Goal: Task Accomplishment & Management: Complete application form

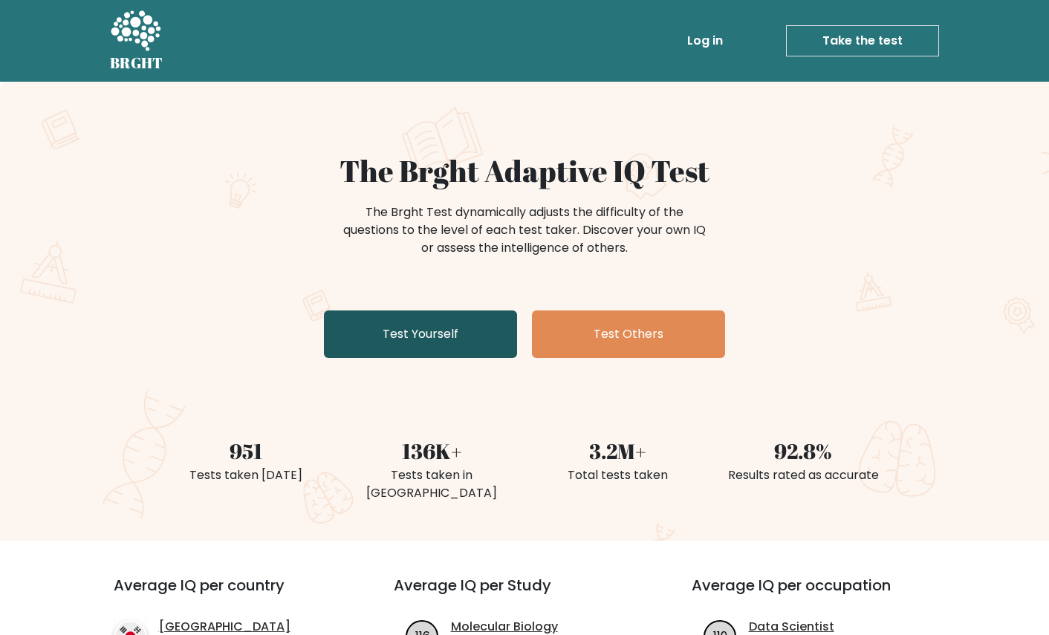
click at [420, 331] on link "Test Yourself" at bounding box center [420, 334] width 193 height 48
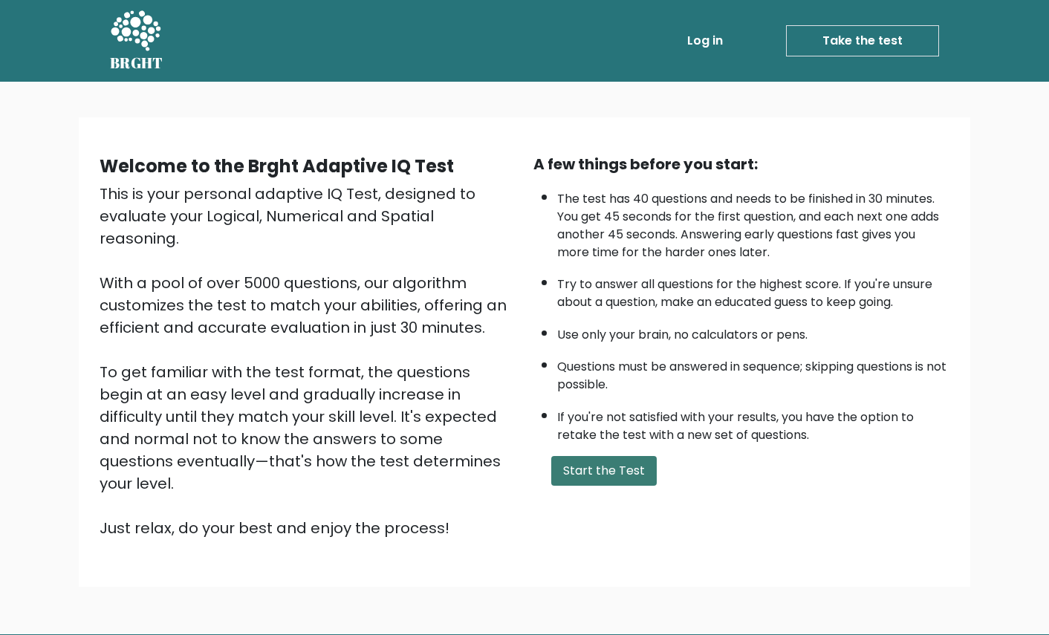
click at [611, 472] on button "Start the Test" at bounding box center [603, 471] width 105 height 30
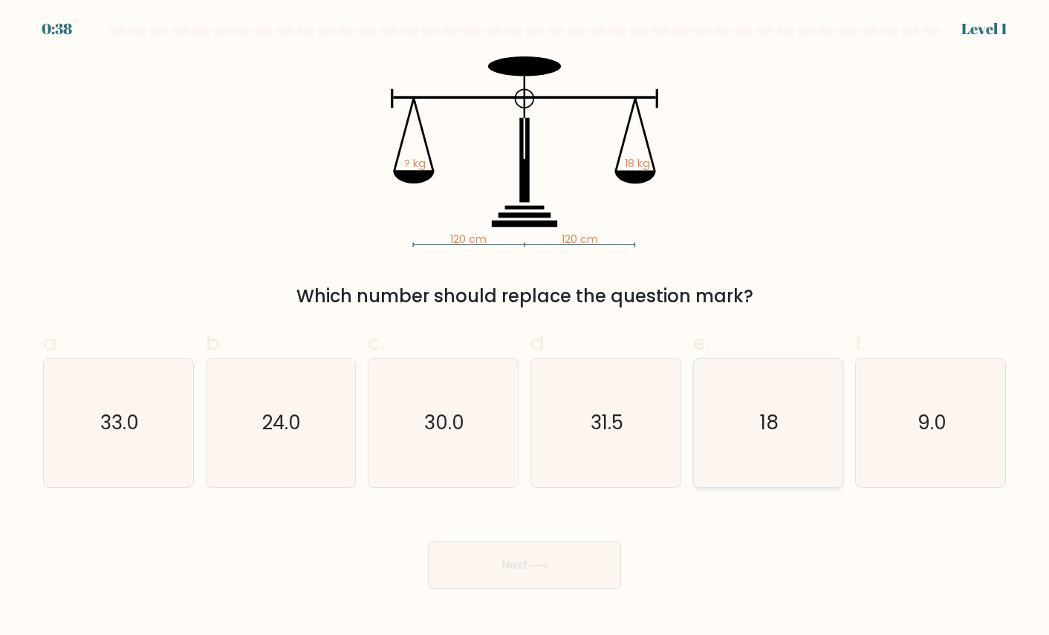
click at [780, 417] on icon "18" at bounding box center [767, 423] width 128 height 128
click at [525, 327] on input "e. 18" at bounding box center [524, 323] width 1 height 10
radio input "true"
click at [524, 568] on button "Next" at bounding box center [524, 565] width 193 height 48
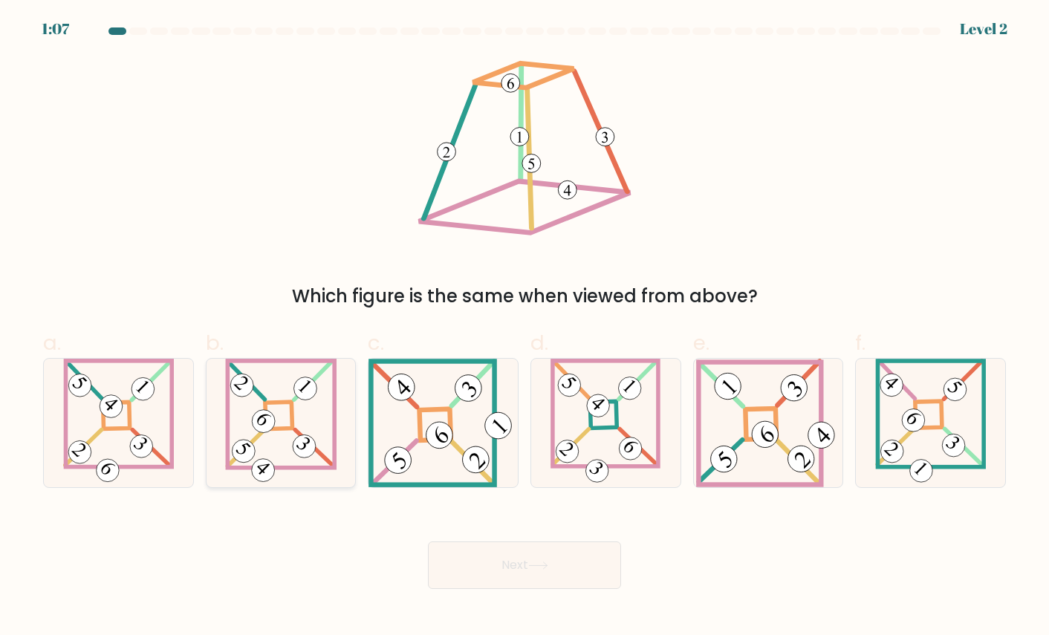
click at [257, 403] on icon at bounding box center [281, 423] width 112 height 128
click at [524, 327] on input "b." at bounding box center [524, 323] width 1 height 10
radio input "true"
click at [528, 576] on button "Next" at bounding box center [524, 565] width 193 height 48
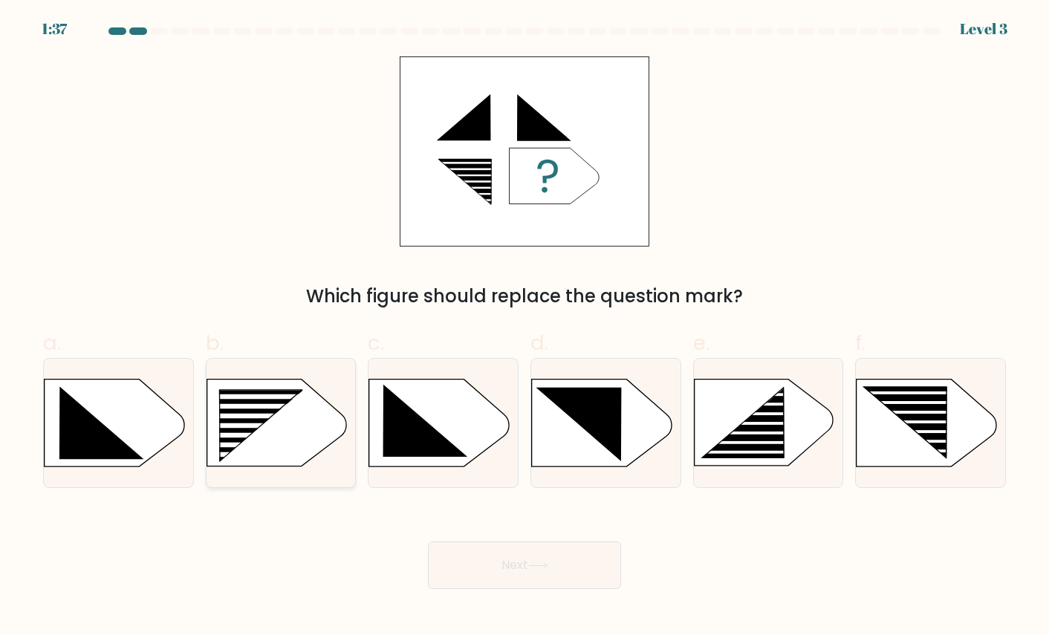
click at [255, 420] on icon at bounding box center [261, 426] width 84 height 71
click at [524, 327] on input "b." at bounding box center [524, 323] width 1 height 10
radio input "true"
click at [554, 559] on button "Next" at bounding box center [524, 565] width 193 height 48
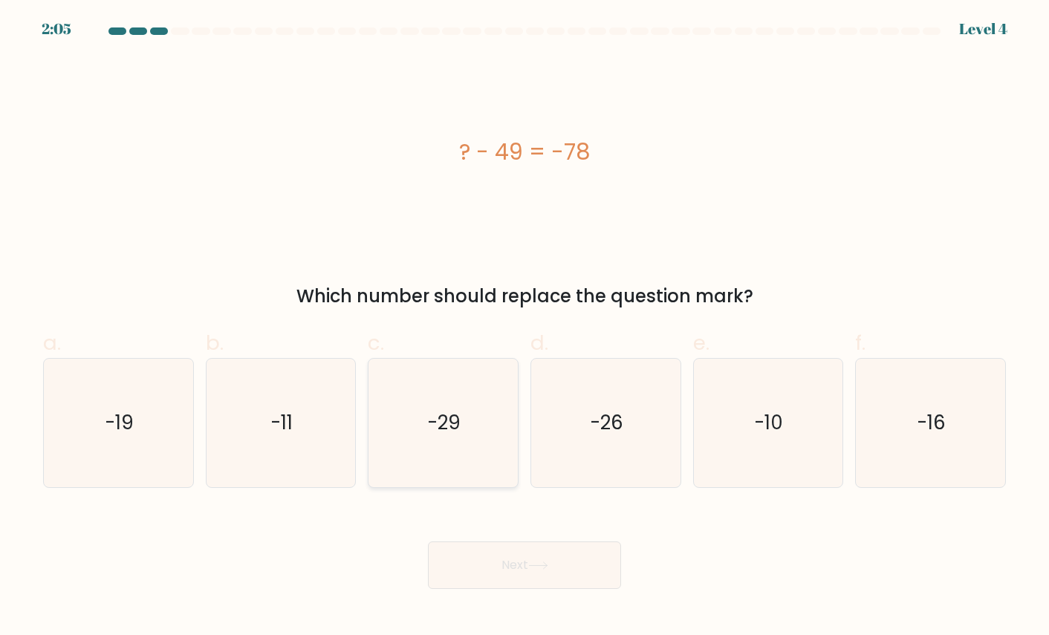
click at [452, 454] on icon "-29" at bounding box center [443, 423] width 128 height 128
click at [524, 327] on input "c. -29" at bounding box center [524, 323] width 1 height 10
radio input "true"
click at [463, 572] on button "Next" at bounding box center [524, 565] width 193 height 48
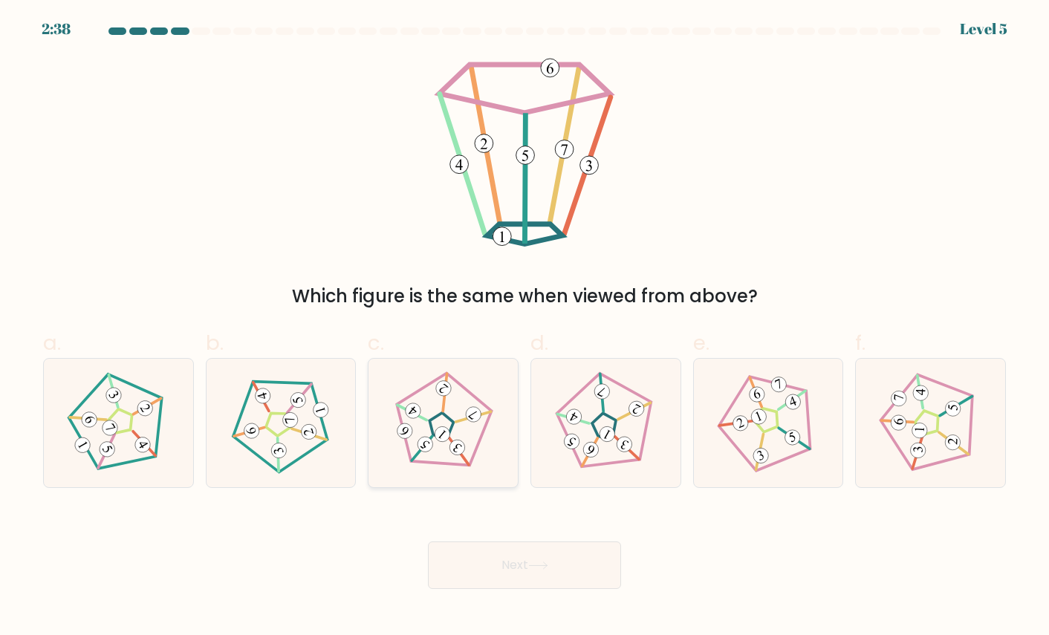
click at [459, 402] on icon at bounding box center [442, 422] width 102 height 102
click at [524, 327] on input "c." at bounding box center [524, 323] width 1 height 10
radio input "true"
click at [501, 555] on button "Next" at bounding box center [524, 565] width 193 height 48
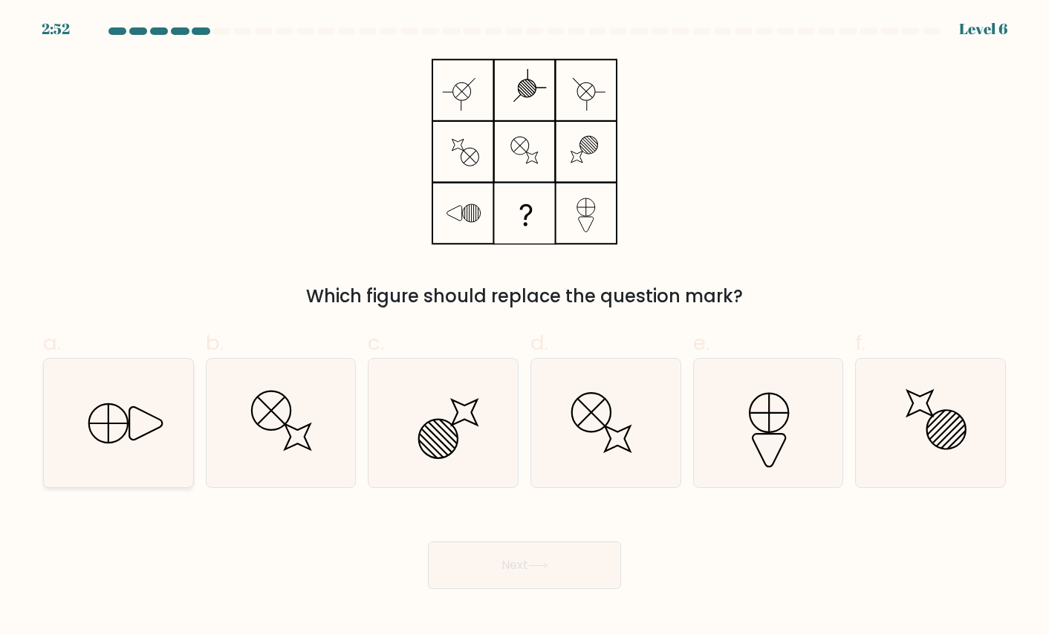
click at [129, 430] on icon at bounding box center [145, 423] width 33 height 33
click at [524, 327] on input "a." at bounding box center [524, 323] width 1 height 10
radio input "true"
click at [498, 561] on button "Next" at bounding box center [524, 565] width 193 height 48
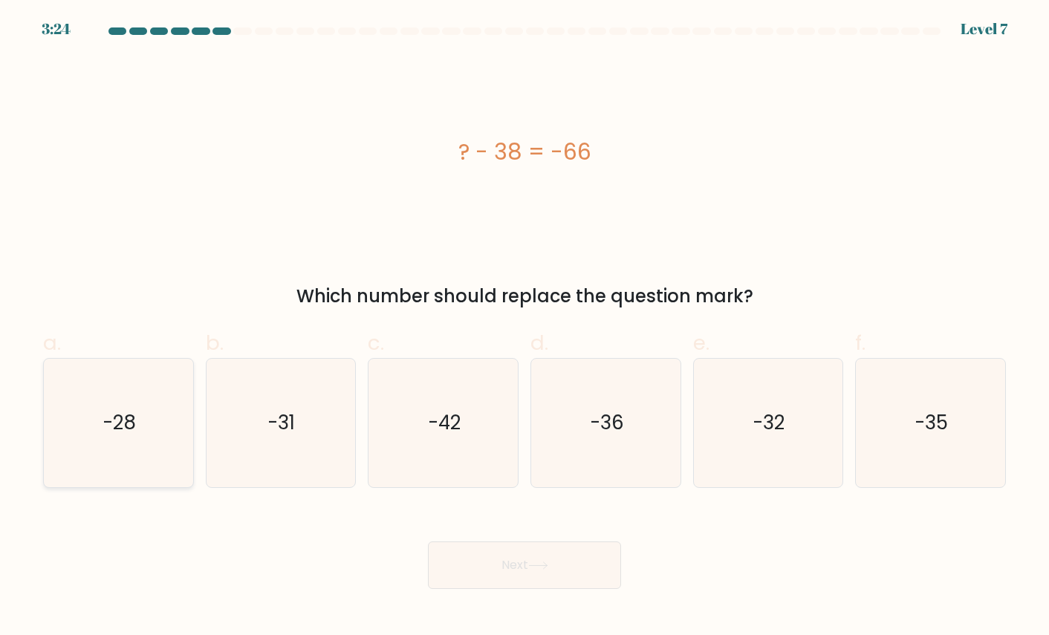
click at [112, 447] on icon "-28" at bounding box center [118, 423] width 128 height 128
click at [524, 327] on input "a. -28" at bounding box center [524, 323] width 1 height 10
radio input "true"
click at [501, 567] on button "Next" at bounding box center [524, 565] width 193 height 48
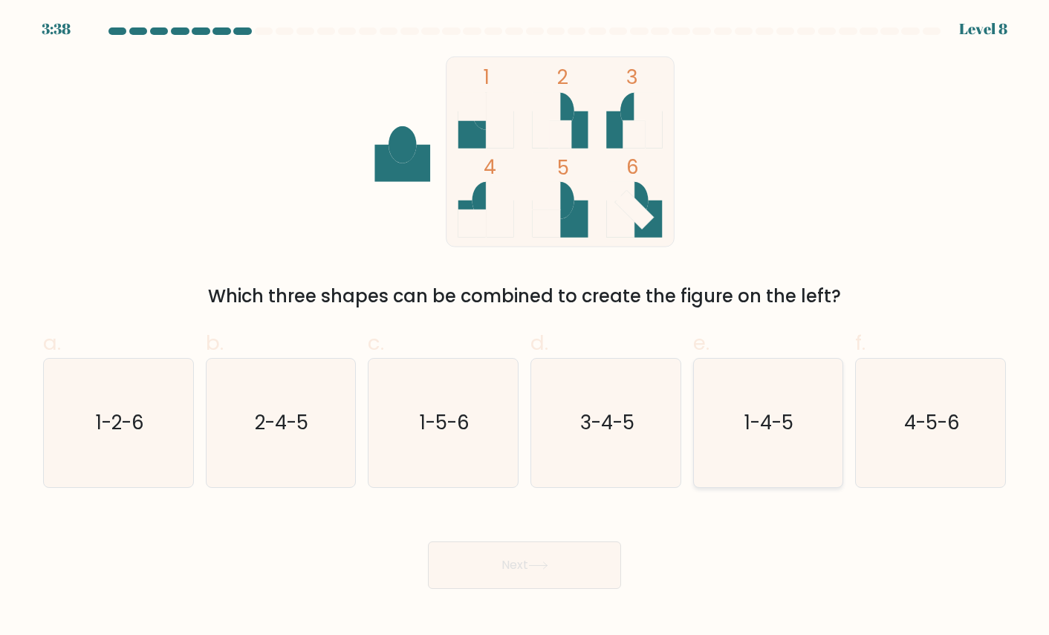
click at [769, 423] on text "1-4-5" at bounding box center [769, 422] width 49 height 27
click at [525, 327] on input "e. 1-4-5" at bounding box center [524, 323] width 1 height 10
radio input "true"
click at [478, 563] on button "Next" at bounding box center [524, 565] width 193 height 48
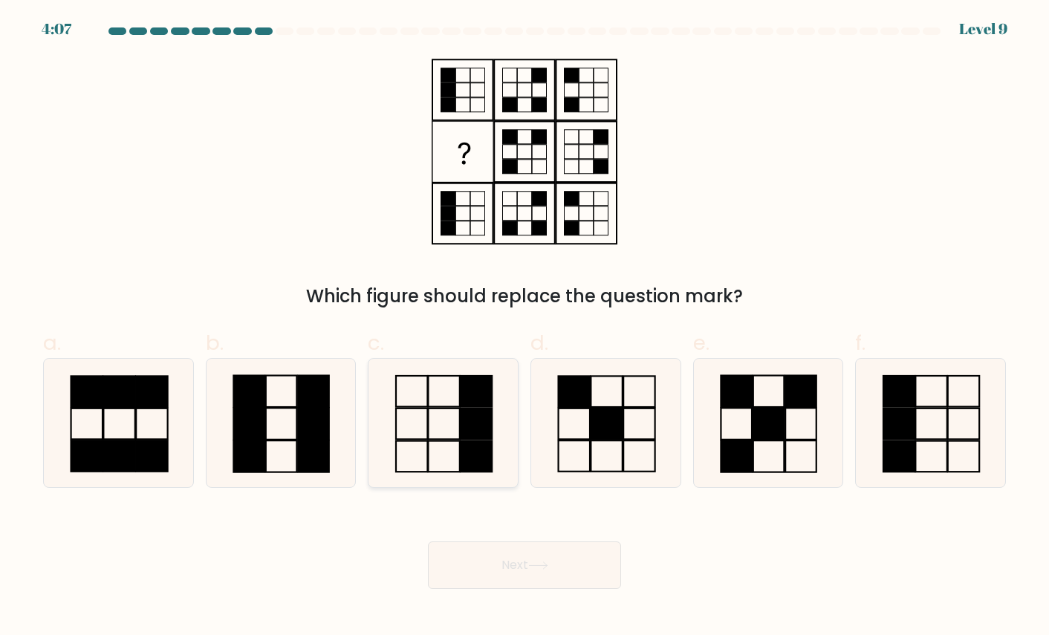
click at [444, 404] on icon at bounding box center [443, 423] width 128 height 128
click at [524, 327] on input "c." at bounding box center [524, 323] width 1 height 10
radio input "true"
click at [466, 558] on button "Next" at bounding box center [524, 565] width 193 height 48
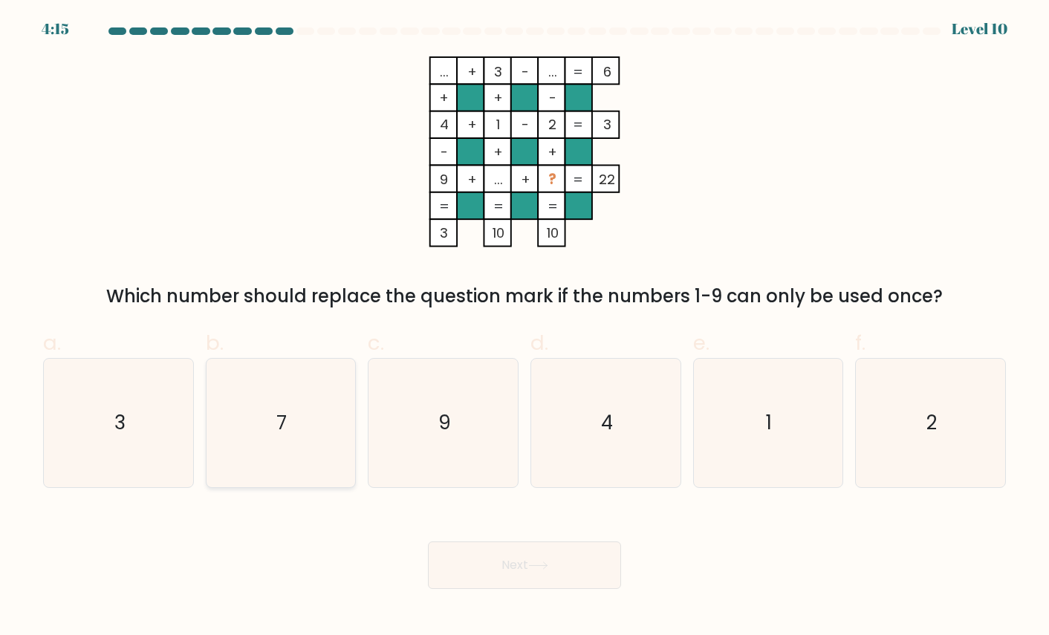
click at [258, 420] on icon "7" at bounding box center [280, 423] width 128 height 128
click at [524, 327] on input "b. 7" at bounding box center [524, 323] width 1 height 10
radio input "true"
click at [526, 573] on button "Next" at bounding box center [524, 565] width 193 height 48
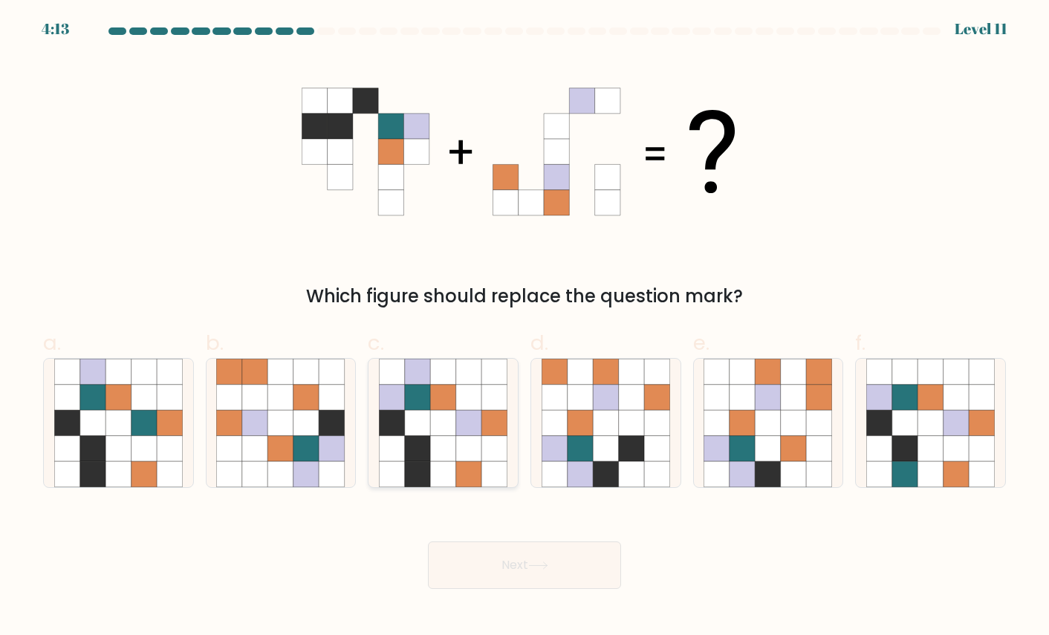
click at [431, 394] on icon at bounding box center [442, 397] width 25 height 25
click at [524, 327] on input "c." at bounding box center [524, 323] width 1 height 10
radio input "true"
click at [521, 564] on button "Next" at bounding box center [524, 565] width 193 height 48
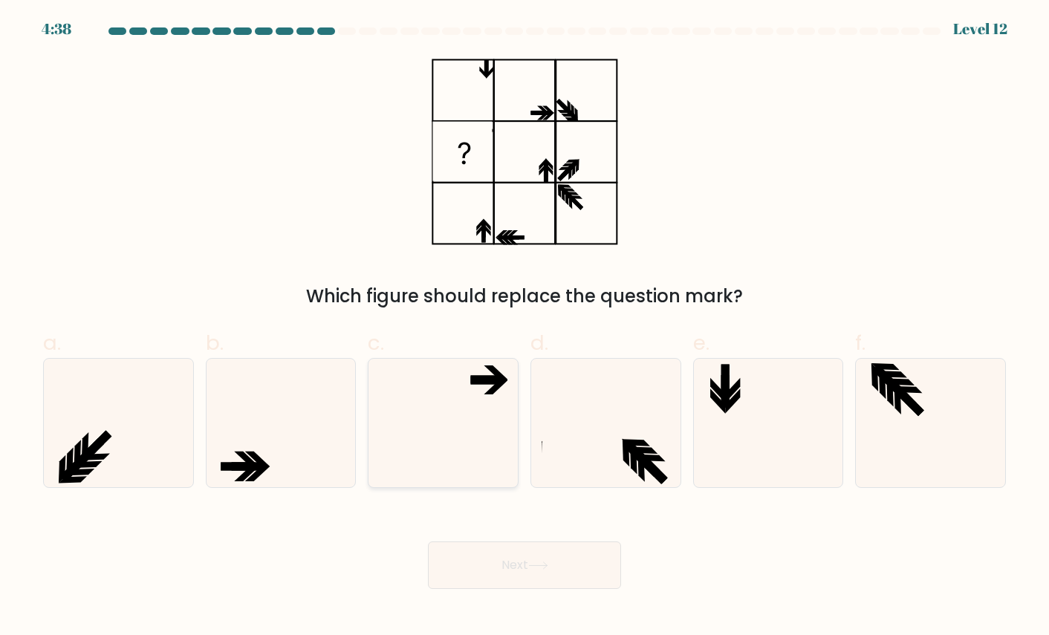
click at [425, 417] on icon at bounding box center [443, 423] width 128 height 128
click at [524, 327] on input "c." at bounding box center [524, 323] width 1 height 10
radio input "true"
click at [496, 541] on button "Next" at bounding box center [524, 565] width 193 height 48
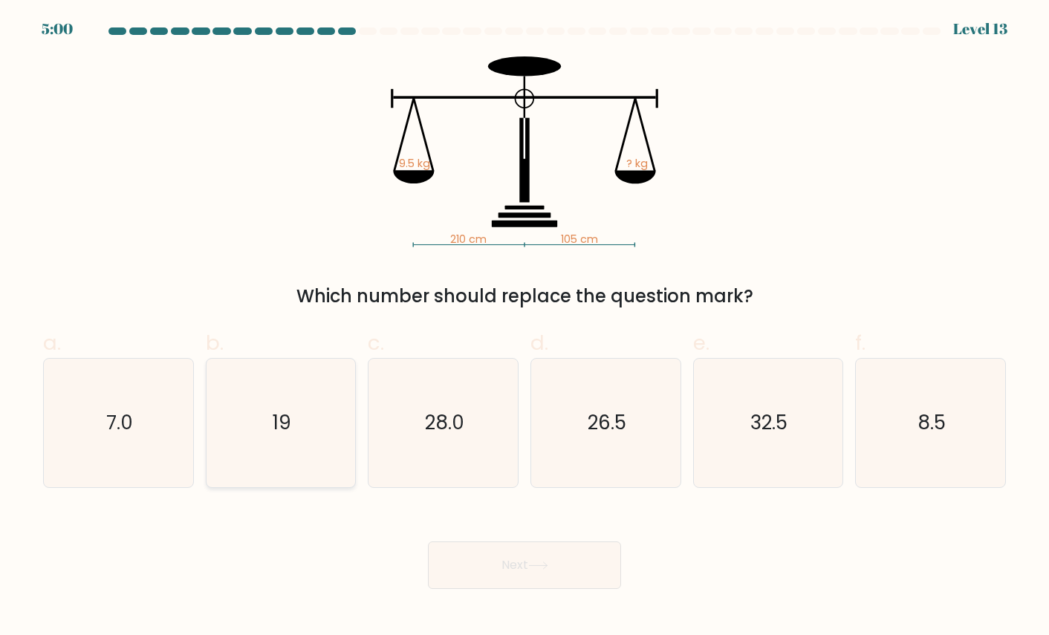
click at [311, 397] on icon "19" at bounding box center [280, 423] width 128 height 128
click at [524, 327] on input "b. 19" at bounding box center [524, 323] width 1 height 10
radio input "true"
click at [561, 568] on button "Next" at bounding box center [524, 565] width 193 height 48
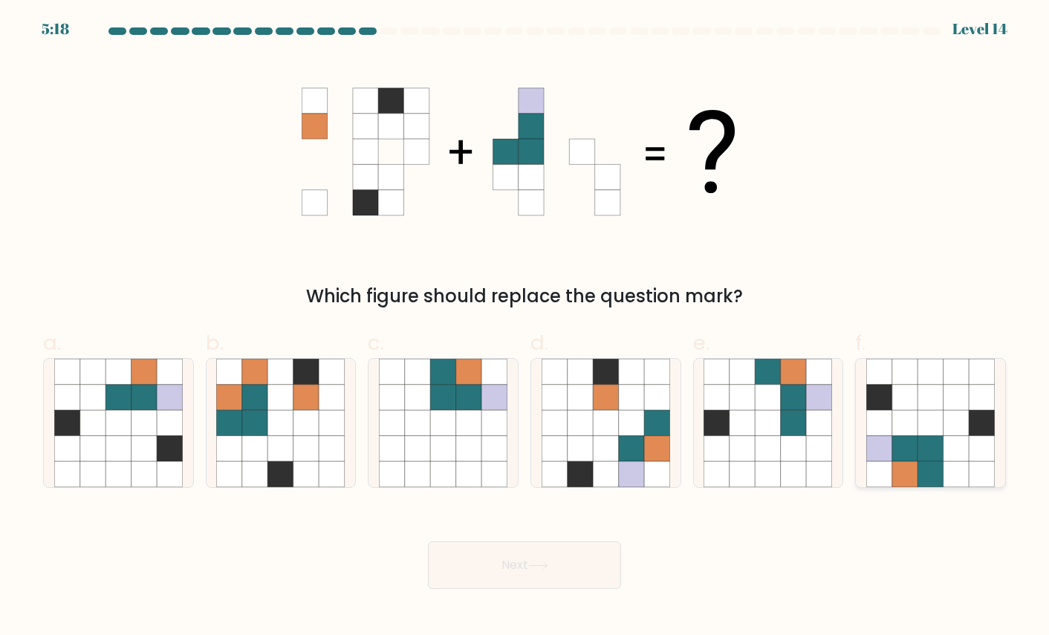
click at [980, 431] on icon at bounding box center [980, 422] width 25 height 25
click at [525, 327] on input "f." at bounding box center [524, 323] width 1 height 10
radio input "true"
click at [493, 569] on button "Next" at bounding box center [524, 565] width 193 height 48
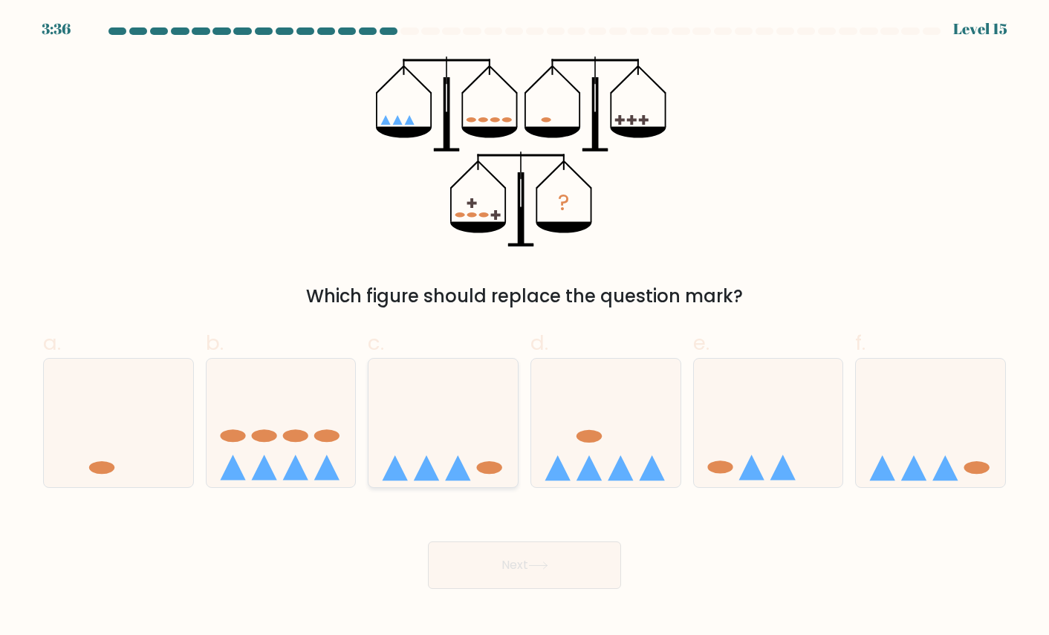
click at [434, 464] on icon at bounding box center [442, 422] width 149 height 123
click at [524, 327] on input "c." at bounding box center [524, 323] width 1 height 10
radio input "true"
click at [792, 457] on icon at bounding box center [768, 422] width 149 height 123
click at [525, 327] on input "e." at bounding box center [524, 323] width 1 height 10
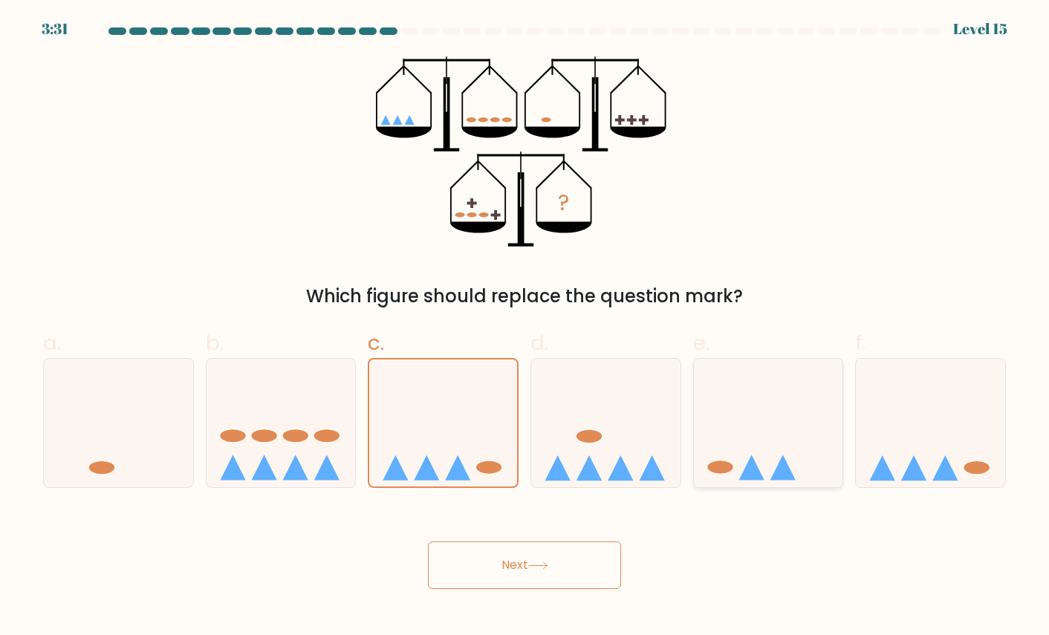
radio input "true"
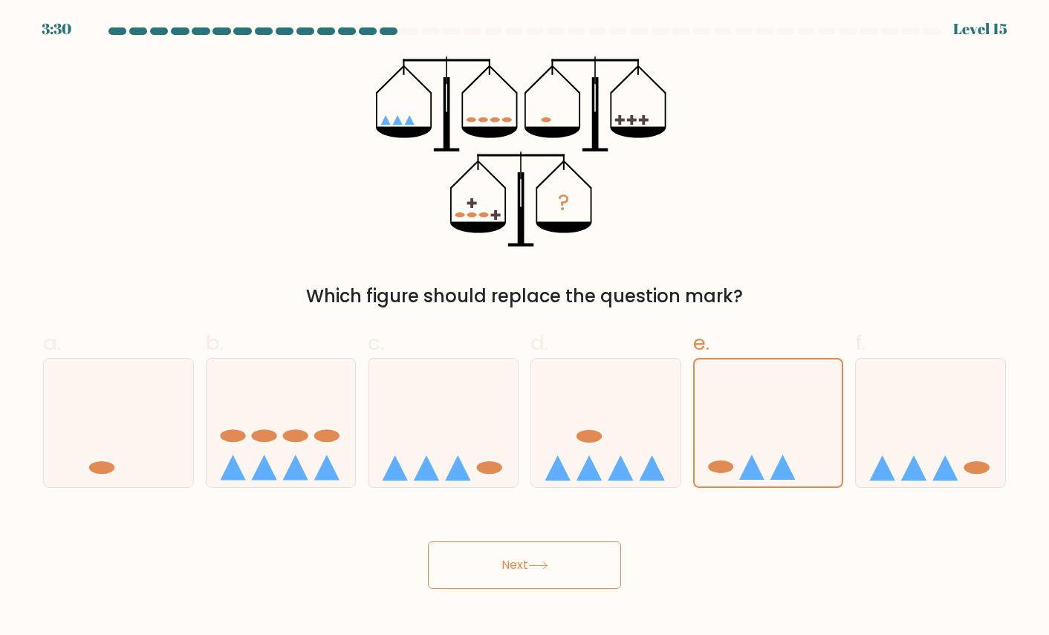
click at [526, 565] on button "Next" at bounding box center [524, 565] width 193 height 48
